Goal: Transaction & Acquisition: Obtain resource

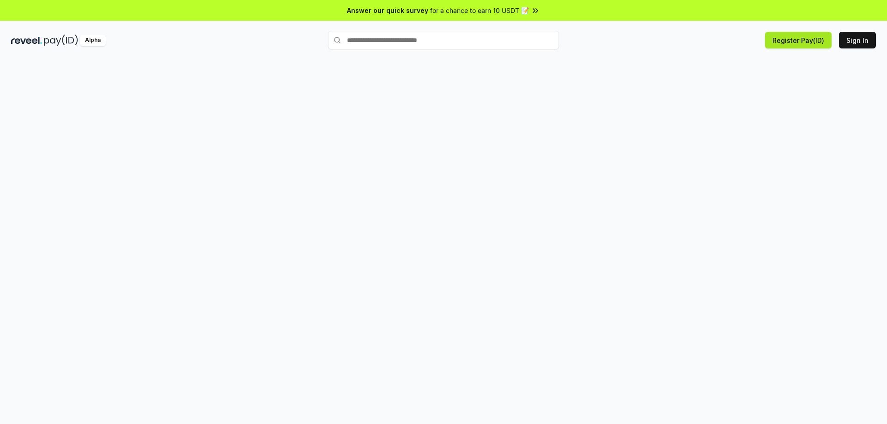
click at [807, 42] on button "Register Pay(ID)" at bounding box center [798, 40] width 66 height 17
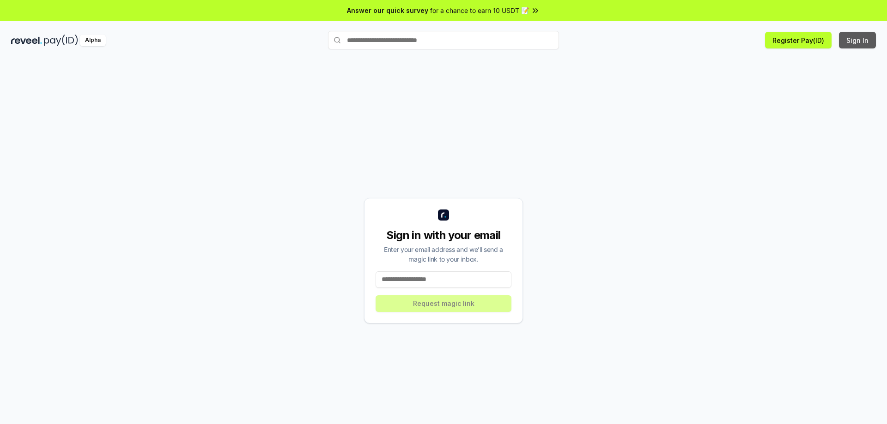
click at [866, 42] on button "Sign In" at bounding box center [856, 40] width 37 height 17
